Goal: Go to known website: Access a specific website the user already knows

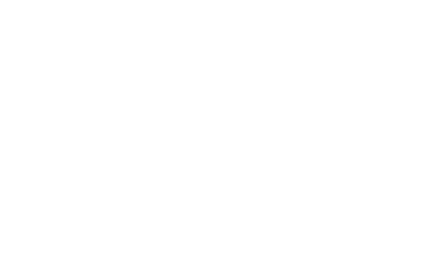
scroll to position [753, 0]
click at [269, 136] on h2 "Familienhotel Huber ****ˢ" at bounding box center [312, 141] width 176 height 11
click at [398, 20] on icon at bounding box center [398, 19] width 8 height 6
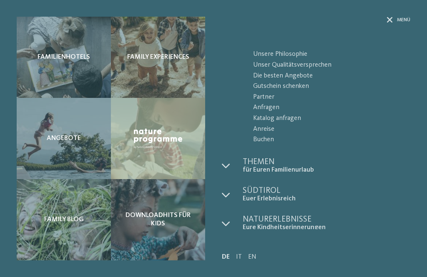
scroll to position [42, 0]
click at [387, 21] on icon at bounding box center [390, 20] width 6 height 6
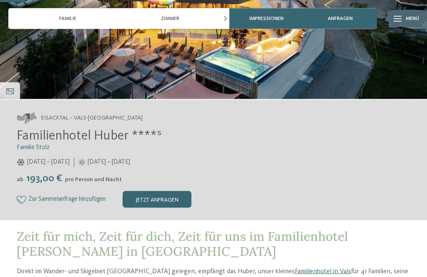
scroll to position [181, 0]
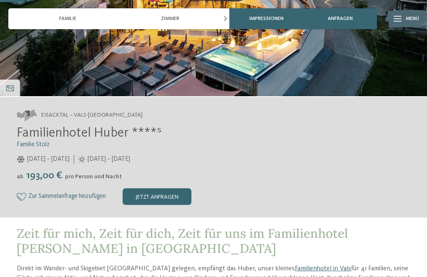
click at [107, 133] on span "Familienhotel Huber ****ˢ" at bounding box center [89, 133] width 145 height 13
click at [98, 115] on span "Eisacktal – Vals-Mühlbach" at bounding box center [91, 115] width 101 height 8
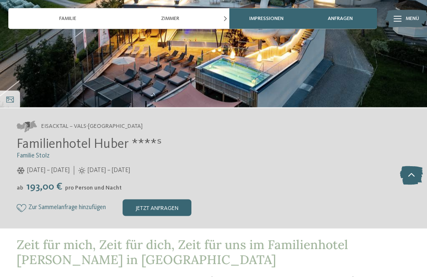
scroll to position [36, 0]
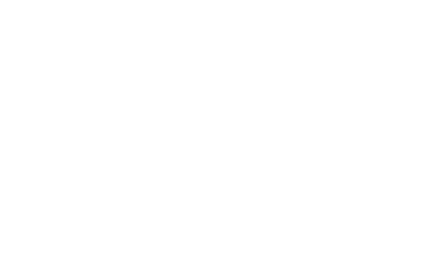
scroll to position [2816, 0]
click at [369, 53] on icon at bounding box center [374, 60] width 18 height 15
click at [83, 235] on span "Familienhotels [GEOGRAPHIC_DATA]" at bounding box center [50, 243] width 66 height 16
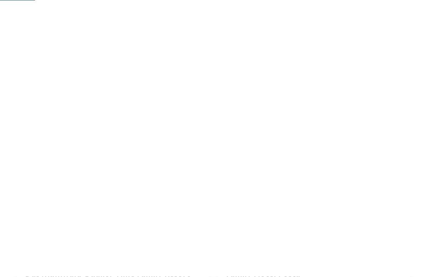
scroll to position [316, 0]
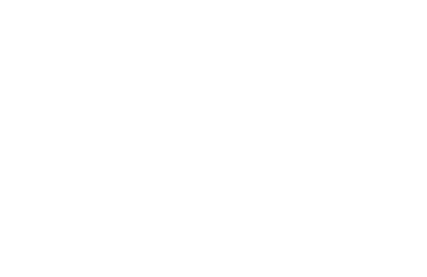
click at [173, 254] on h4 "Das Mühlwald Quality Time Family Resort" at bounding box center [113, 259] width 176 height 11
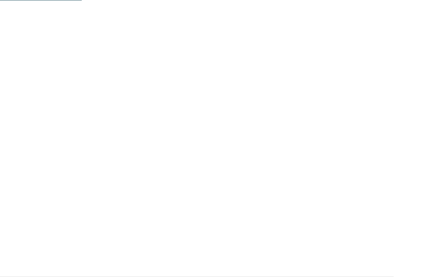
scroll to position [577, 0]
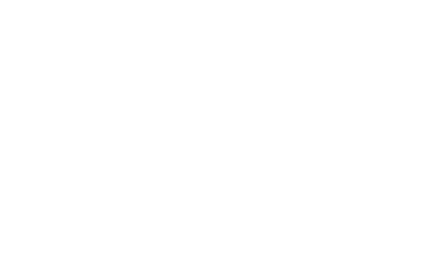
click at [77, 210] on span "[DOMAIN_NAME]" at bounding box center [53, 213] width 48 height 6
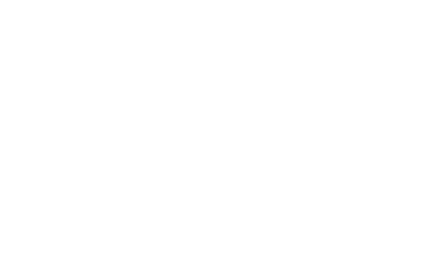
scroll to position [1421, 0]
